Goal: Task Accomplishment & Management: Manage account settings

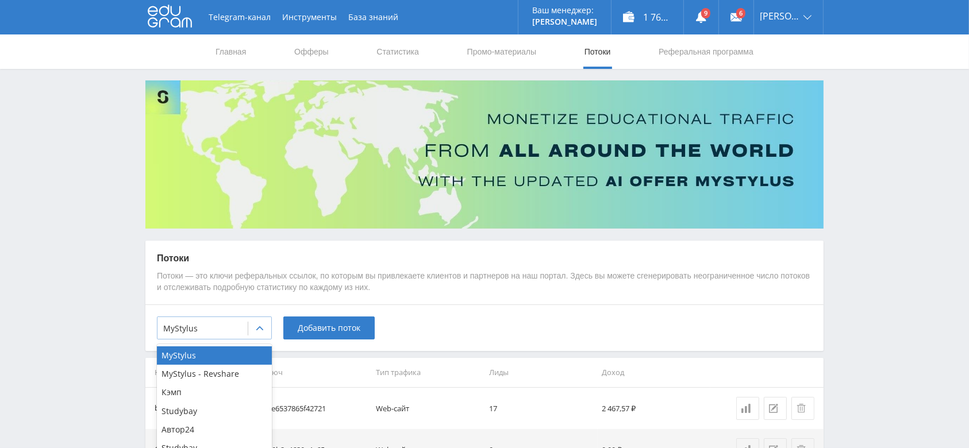
click at [252, 324] on div at bounding box center [259, 328] width 23 height 23
click at [232, 422] on div "Автор24" at bounding box center [214, 430] width 115 height 18
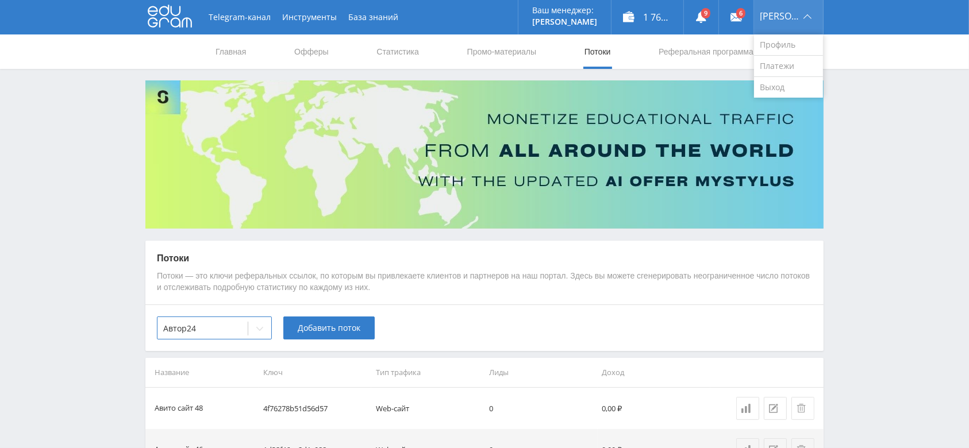
click at [800, 13] on div "[PERSON_NAME]" at bounding box center [788, 17] width 69 height 34
click at [783, 24] on div "[PERSON_NAME]" at bounding box center [788, 17] width 69 height 34
click at [789, 88] on link "Выход" at bounding box center [788, 87] width 69 height 21
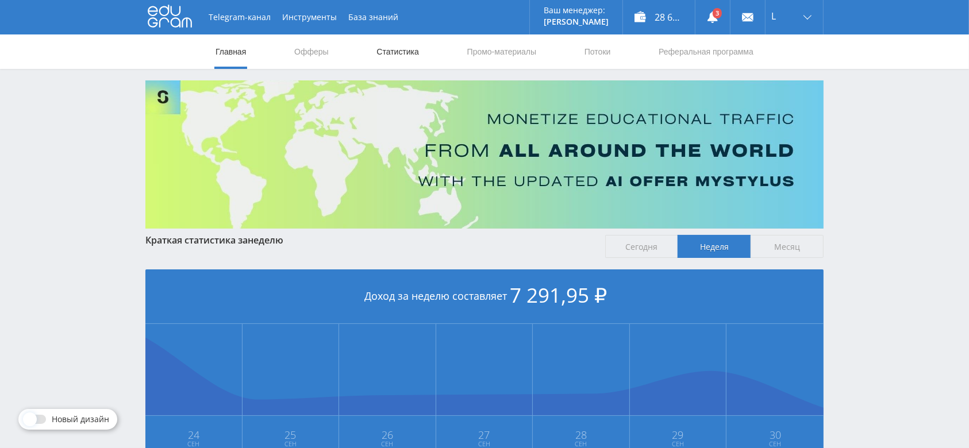
click at [391, 57] on link "Статистика" at bounding box center [397, 51] width 45 height 34
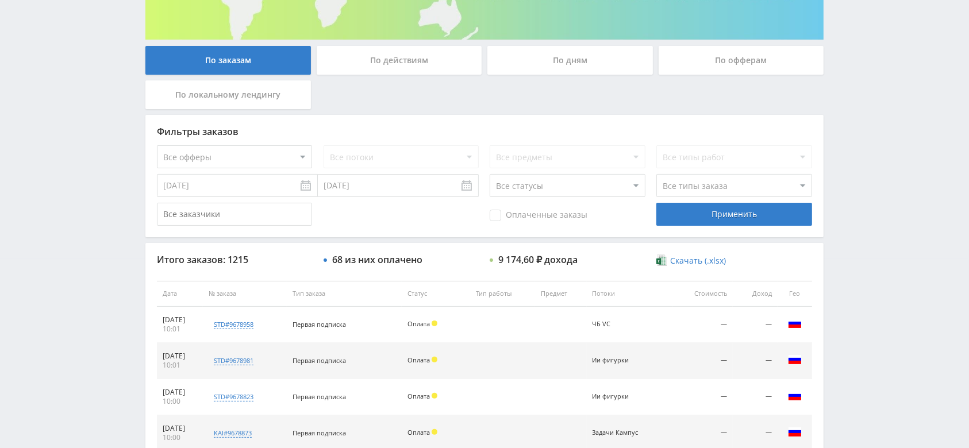
scroll to position [153, 0]
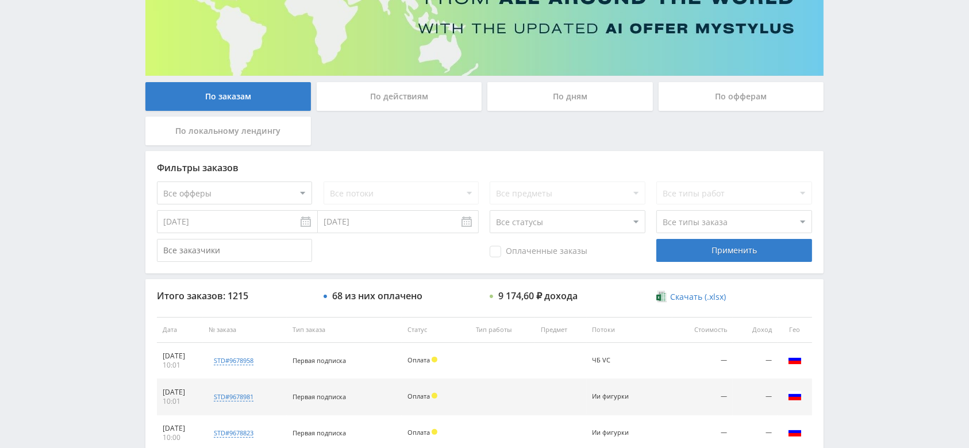
click at [225, 200] on select "Все офферы MyStylus MyStylus - Revshare Кэмп Studybay Автор24 Studybay Brazil S…" at bounding box center [234, 193] width 155 height 23
select select "340"
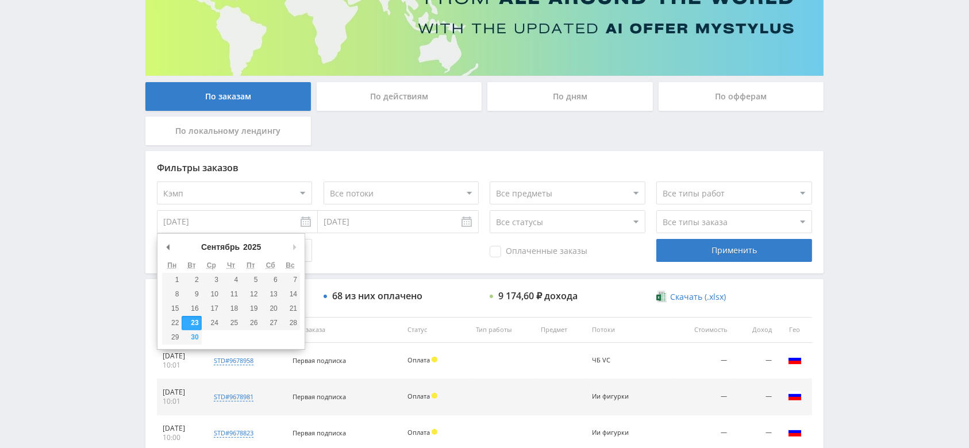
click at [236, 218] on input "23.09.2025" at bounding box center [237, 221] width 161 height 23
type input "01.09.2025"
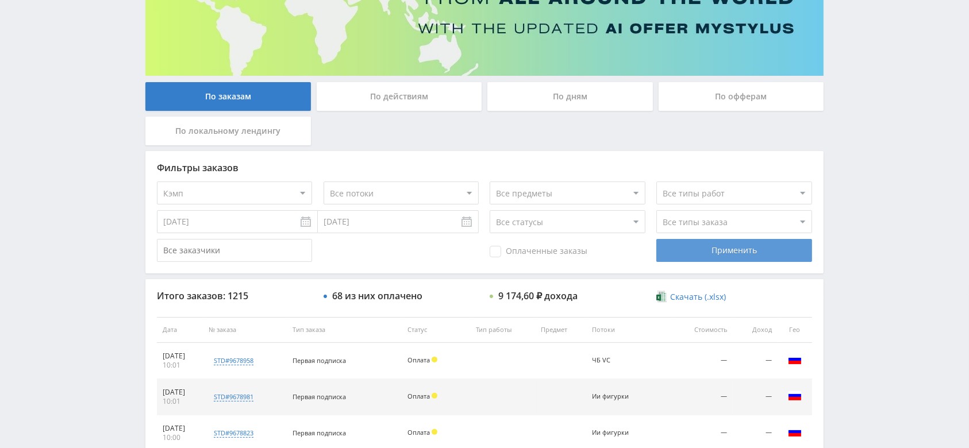
click at [708, 244] on div "Применить" at bounding box center [733, 250] width 155 height 23
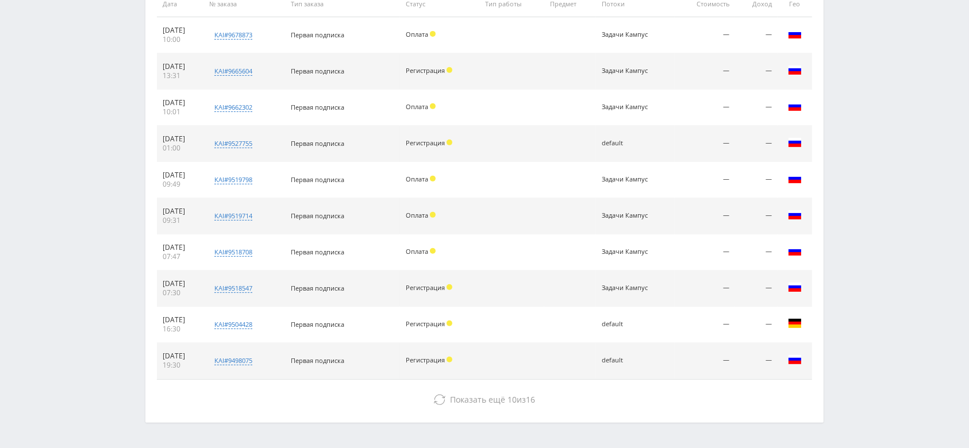
scroll to position [515, 0]
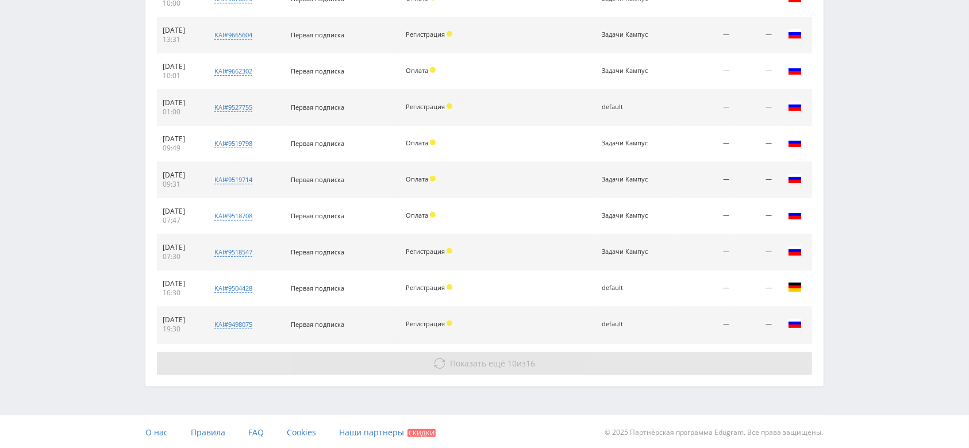
click at [495, 362] on span "Показать ещё" at bounding box center [477, 363] width 55 height 11
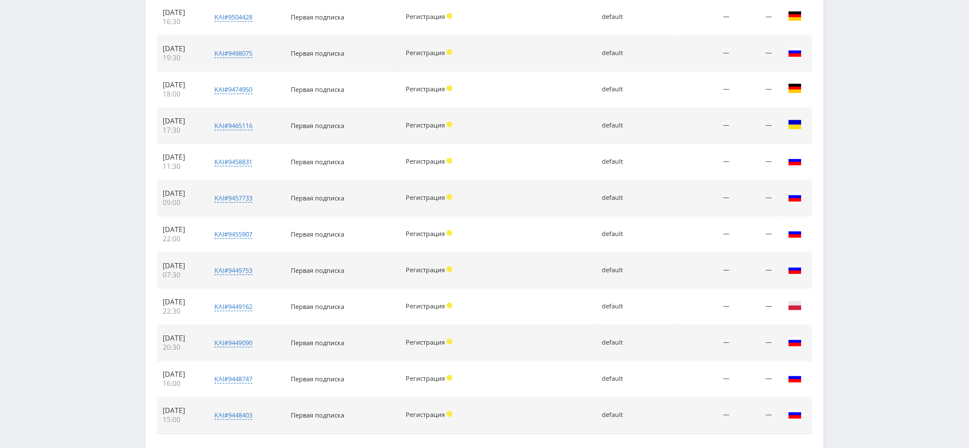
scroll to position [876, 0]
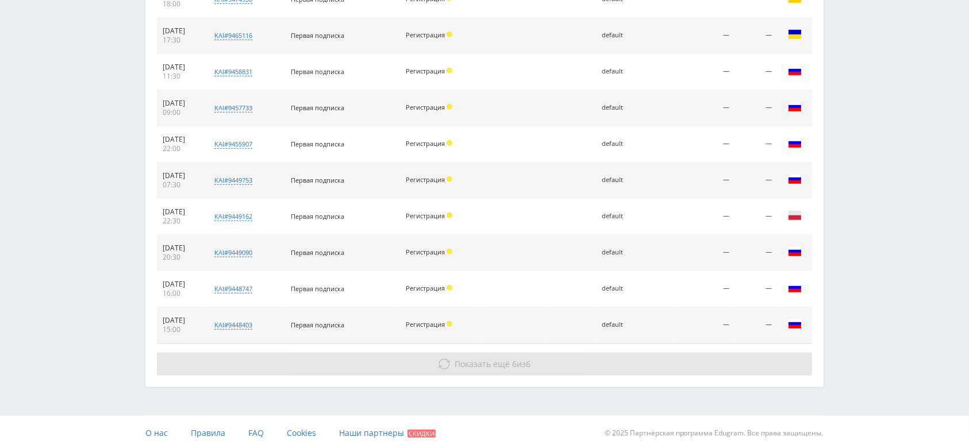
drag, startPoint x: 531, startPoint y: 360, endPoint x: 535, endPoint y: 353, distance: 8.0
click at [531, 360] on span "6" at bounding box center [528, 364] width 5 height 11
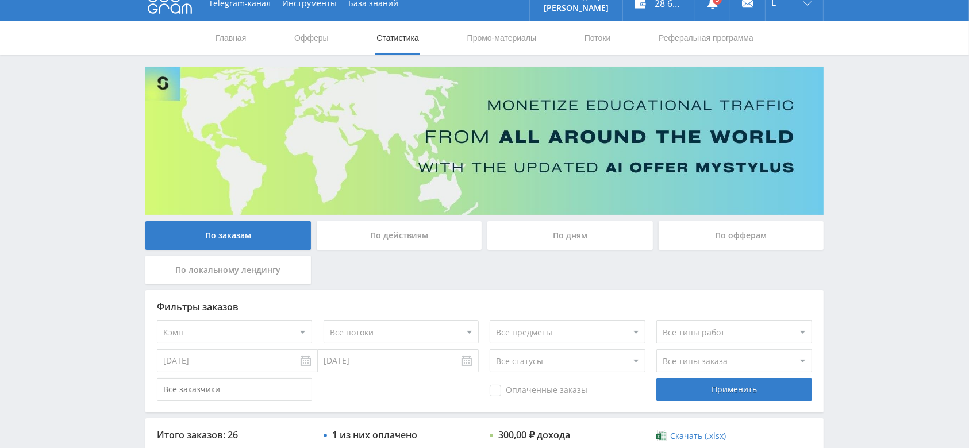
scroll to position [0, 0]
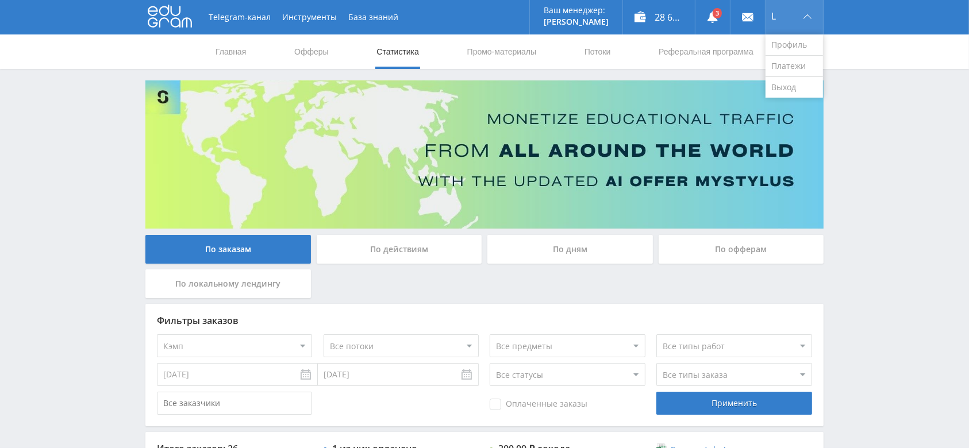
click at [806, 21] on div "L" at bounding box center [793, 17] width 57 height 34
click at [789, 80] on link "Выход" at bounding box center [793, 87] width 57 height 21
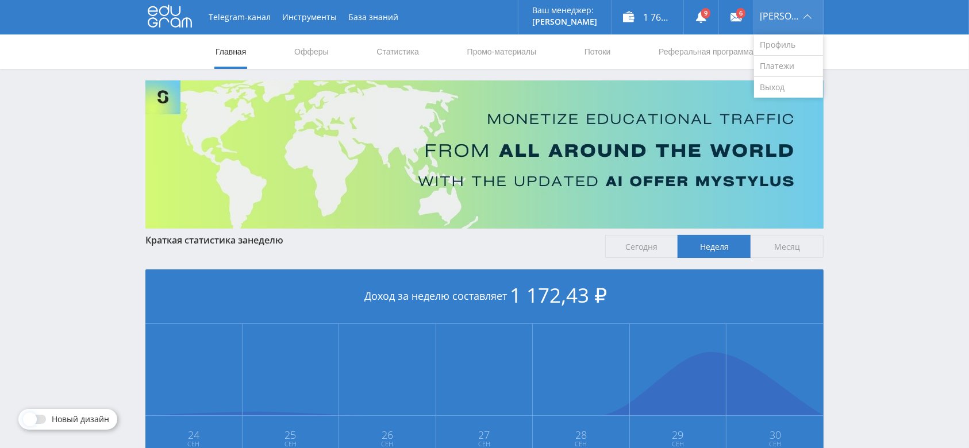
click at [772, 22] on div "[PERSON_NAME]" at bounding box center [788, 17] width 69 height 34
click at [785, 87] on link "Выход" at bounding box center [788, 87] width 69 height 21
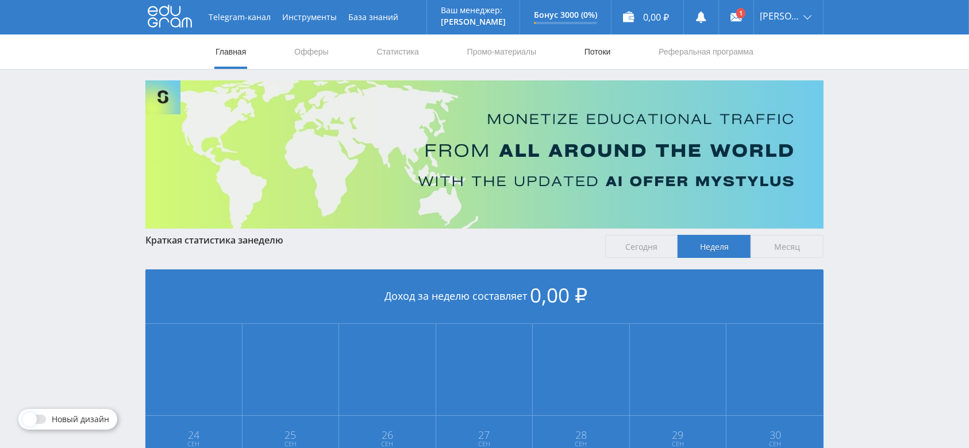
click at [592, 51] on link "Потоки" at bounding box center [597, 51] width 29 height 34
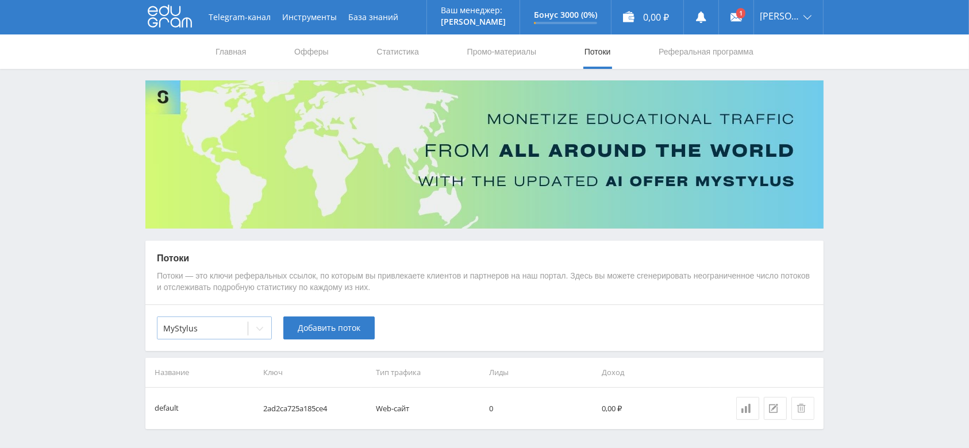
click at [252, 335] on div at bounding box center [259, 328] width 23 height 23
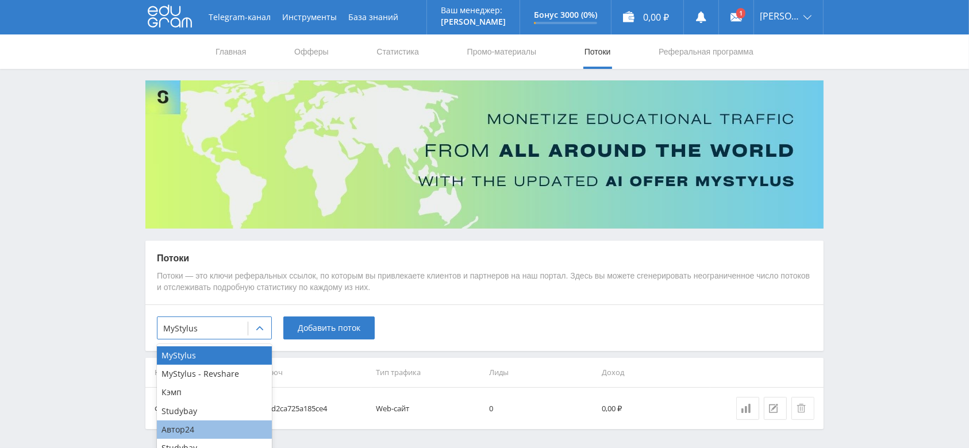
click at [220, 421] on div "Автор24" at bounding box center [214, 430] width 115 height 18
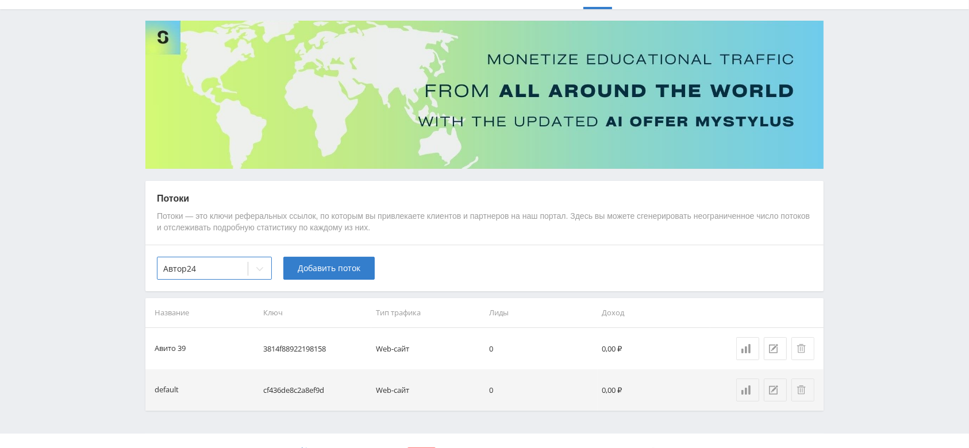
scroll to position [79, 0]
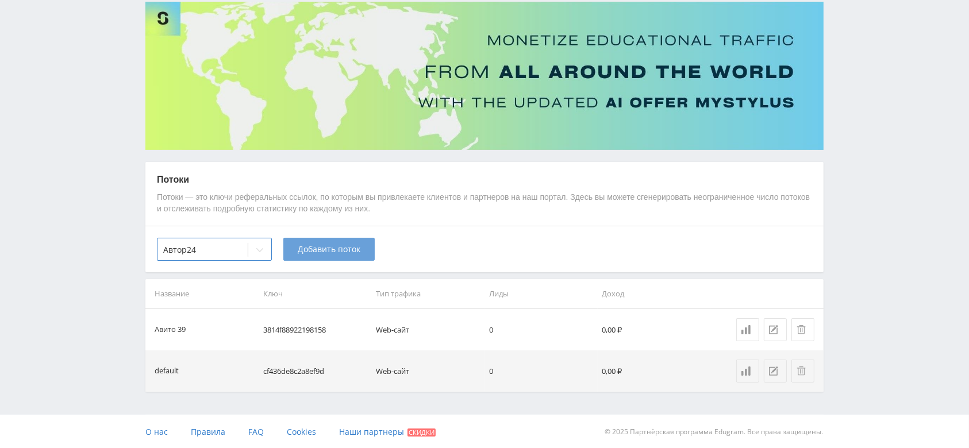
click at [356, 256] on button "Добавить поток" at bounding box center [328, 249] width 91 height 23
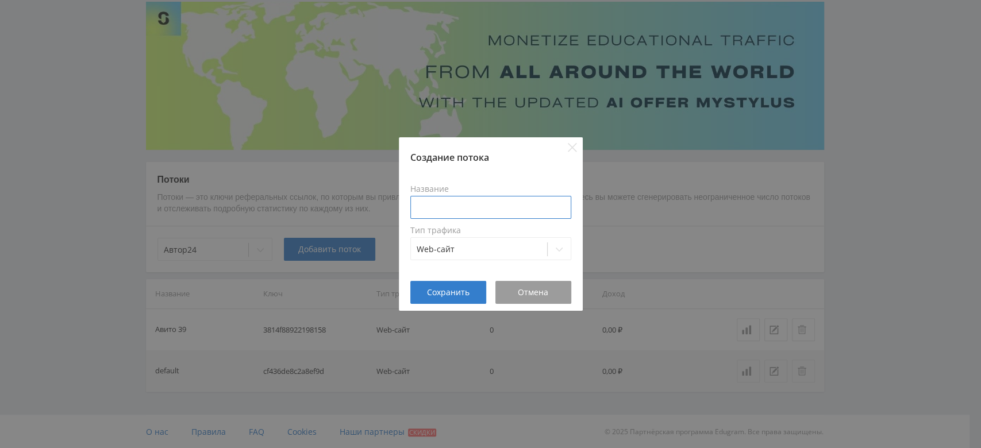
click at [463, 209] on input at bounding box center [490, 207] width 161 height 23
type input "Авито сайт 49"
click at [462, 288] on span "Сохранить" at bounding box center [448, 292] width 43 height 9
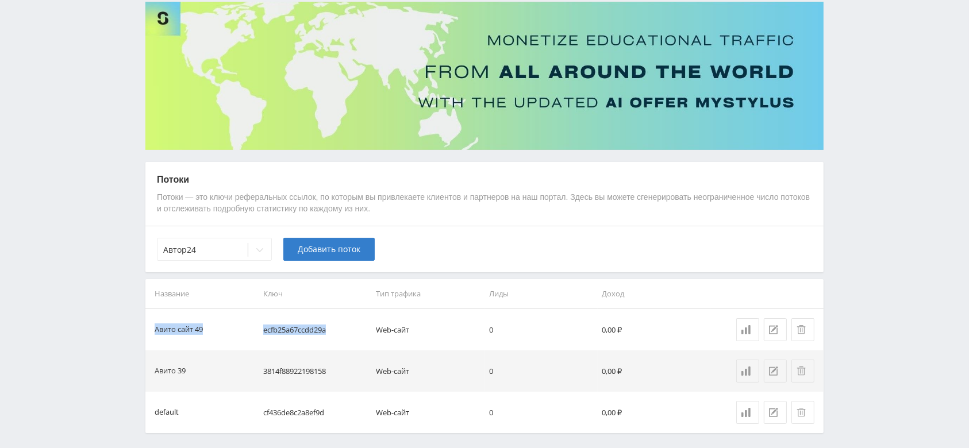
drag, startPoint x: 340, startPoint y: 329, endPoint x: 251, endPoint y: 333, distance: 89.2
click at [251, 333] on tr "Авито сайт 49 ecfb25a67ccdd29a Web-сайт 0 0,00 ₽" at bounding box center [484, 329] width 678 height 41
click at [291, 329] on td "ecfb25a67ccdd29a" at bounding box center [315, 329] width 113 height 41
drag, startPoint x: 340, startPoint y: 328, endPoint x: 263, endPoint y: 333, distance: 77.2
click at [263, 333] on td "ecfb25a67ccdd29a" at bounding box center [315, 329] width 113 height 41
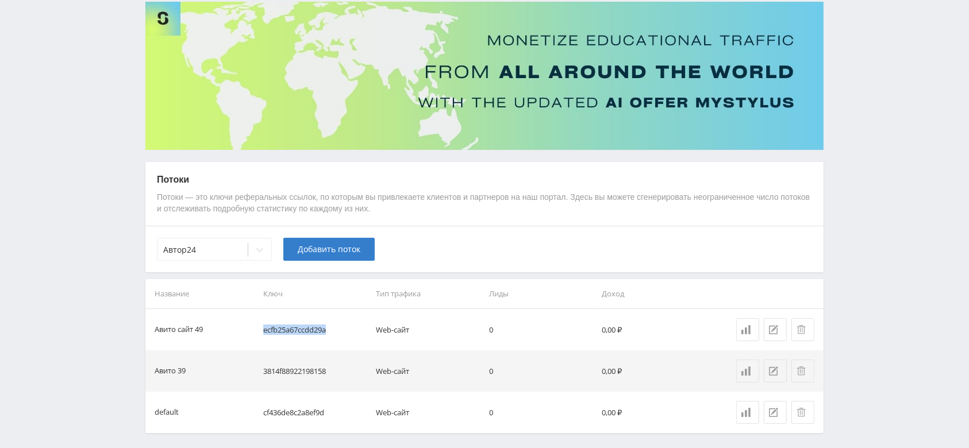
copy td "ecfb25a67ccdd29a"
click at [806, 333] on div at bounding box center [802, 329] width 13 height 9
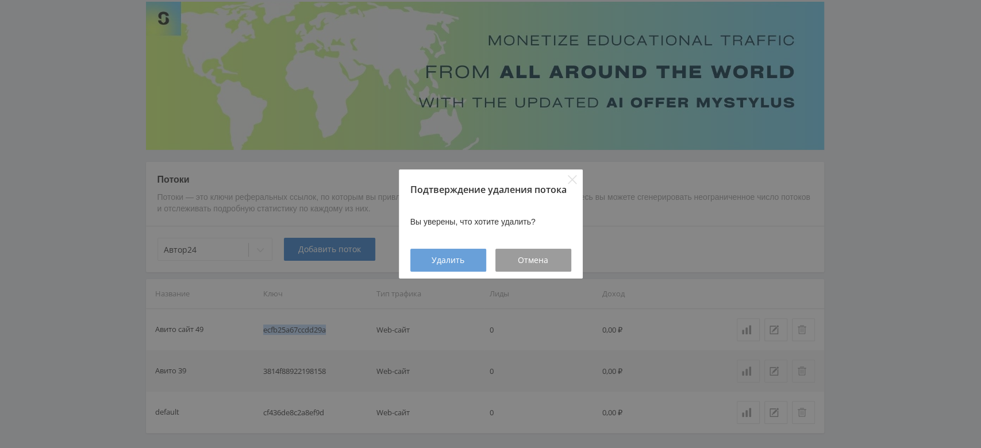
click at [438, 253] on button "Удалить" at bounding box center [448, 260] width 76 height 23
